Goal: Task Accomplishment & Management: Use online tool/utility

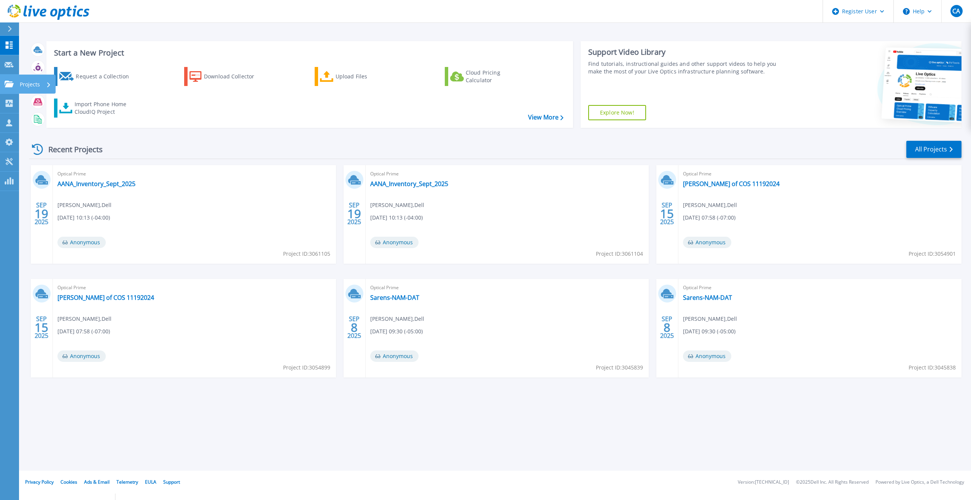
click at [6, 92] on link "Projects Projects" at bounding box center [9, 84] width 19 height 19
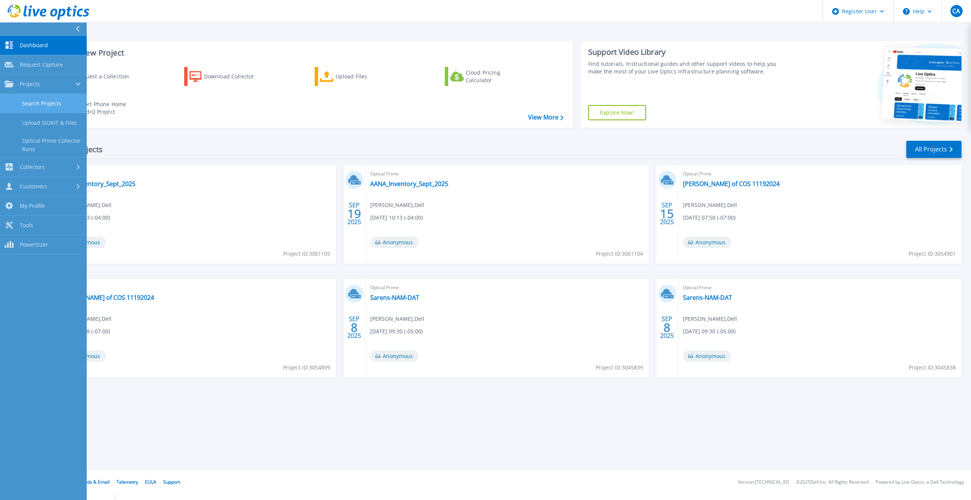
click at [40, 113] on link "Search Projects" at bounding box center [43, 103] width 87 height 19
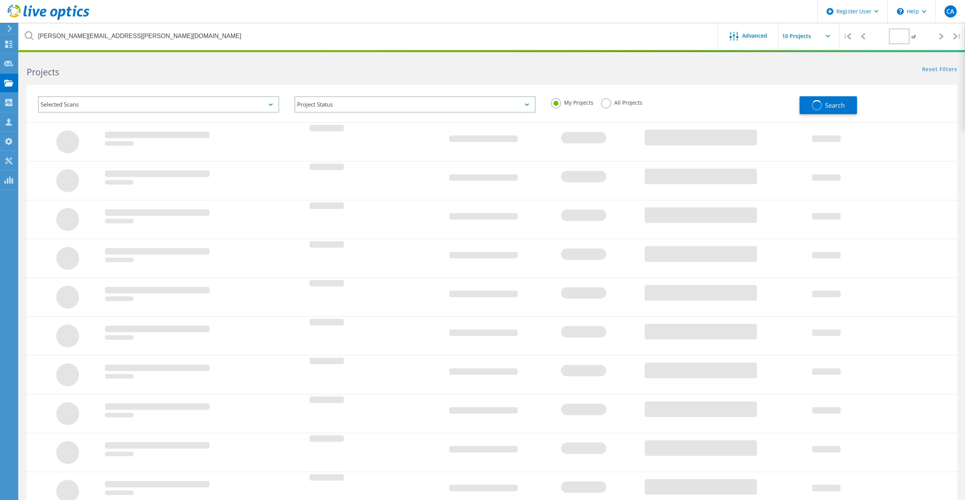
type input "1"
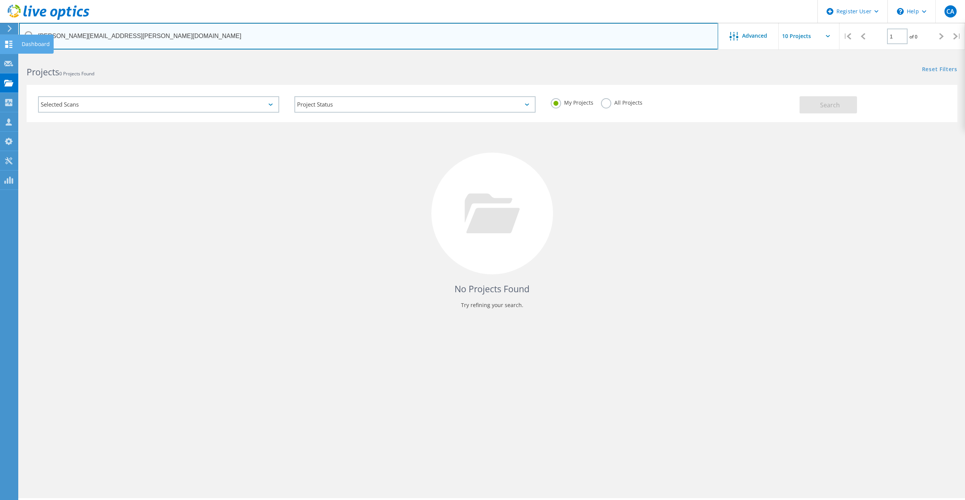
drag, startPoint x: 134, startPoint y: 39, endPoint x: 14, endPoint y: 39, distance: 119.8
click at [14, 55] on div "Register User \n Help Explore Helpful Articles Contact Support CA Dell User Col…" at bounding box center [482, 288] width 965 height 466
type input "s"
paste input "jleung@apacerus.com"
type input "[EMAIL_ADDRESS][DOMAIN_NAME]"
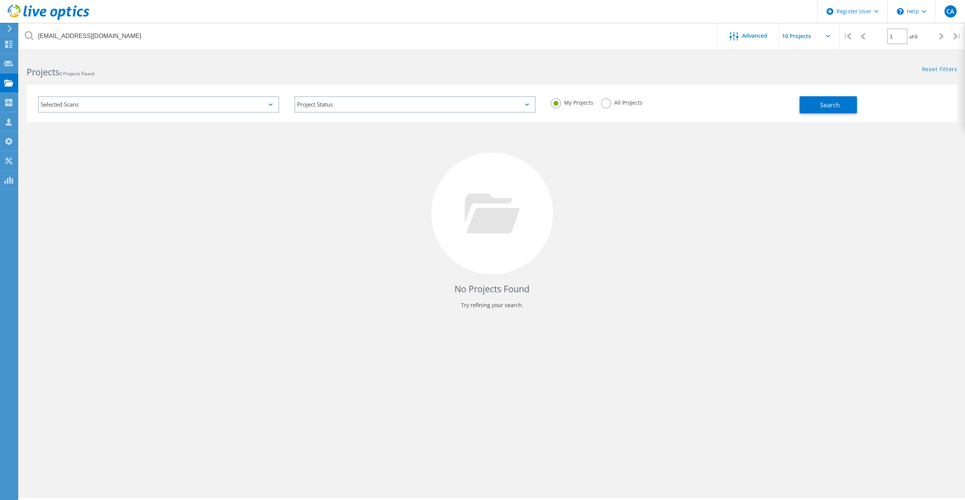
click at [611, 107] on div "All Projects" at bounding box center [621, 103] width 41 height 11
click at [607, 105] on label "All Projects" at bounding box center [621, 101] width 41 height 7
click at [0, 0] on input "All Projects" at bounding box center [0, 0] width 0 height 0
click at [805, 105] on button "Search" at bounding box center [827, 104] width 57 height 17
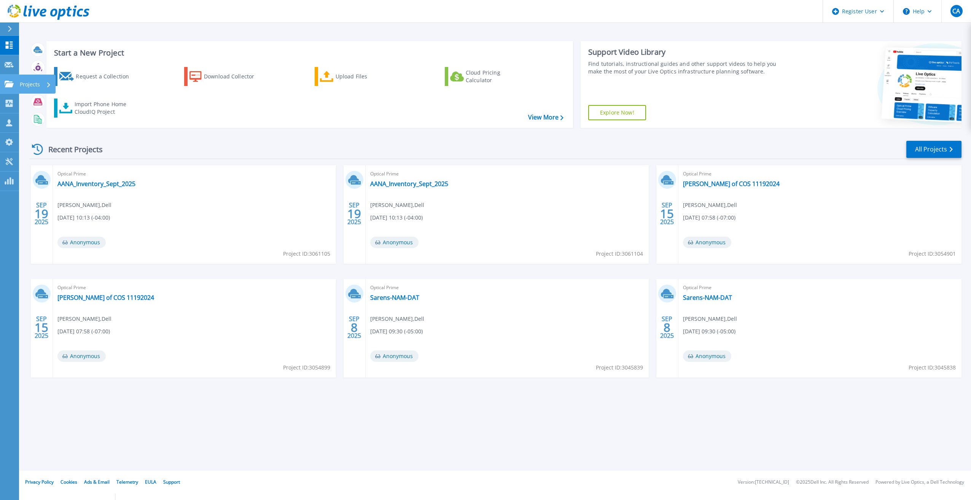
click at [9, 78] on link "Projects Projects" at bounding box center [9, 84] width 19 height 19
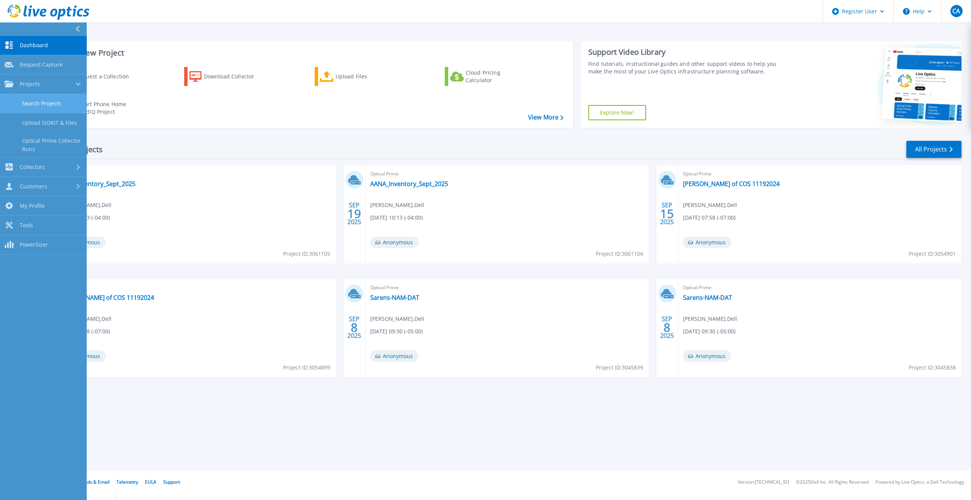
click at [24, 105] on link "Search Projects" at bounding box center [43, 103] width 87 height 19
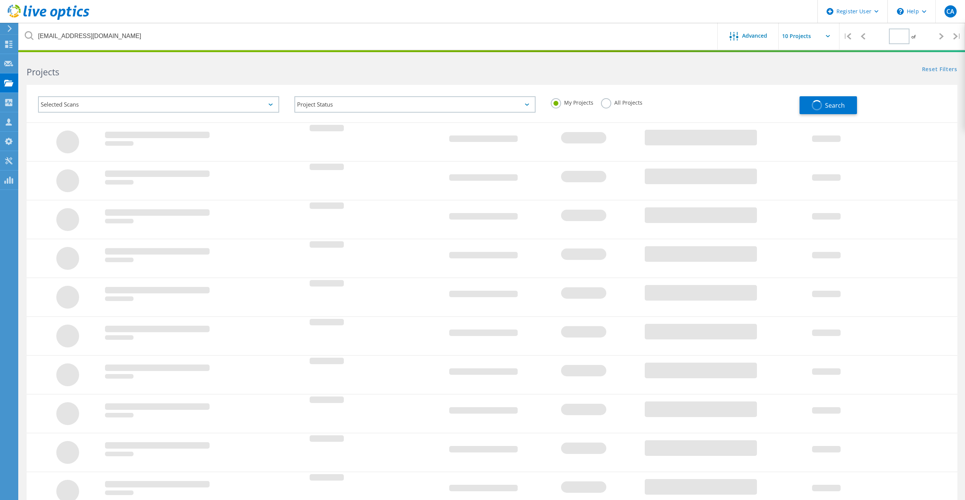
type input "1"
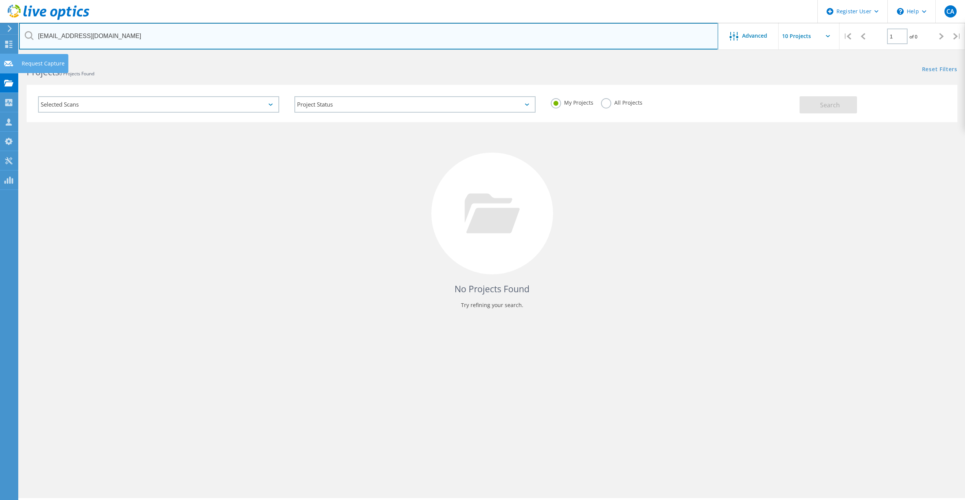
drag, startPoint x: 115, startPoint y: 35, endPoint x: 3, endPoint y: 54, distance: 113.5
click at [3, 55] on div "Register User \n Help Explore Helpful Articles Contact Support CA Dell User [PE…" at bounding box center [482, 288] width 965 height 466
type input "j"
click at [74, 37] on input "text" at bounding box center [368, 36] width 699 height 27
type input "[PERSON_NAME][EMAIL_ADDRESS][PERSON_NAME][DOMAIN_NAME]"
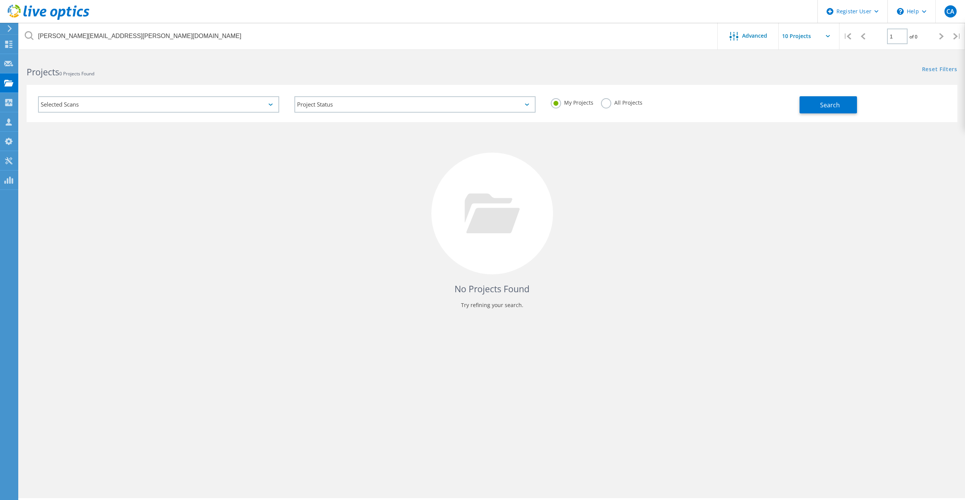
click at [605, 100] on label "All Projects" at bounding box center [621, 101] width 41 height 7
click at [0, 0] on input "All Projects" at bounding box center [0, 0] width 0 height 0
click at [816, 114] on div "Selected Scans Project Status In Progress Complete Published Anonymous Archived…" at bounding box center [492, 103] width 931 height 37
click at [817, 111] on button "Search" at bounding box center [827, 104] width 57 height 17
